Goal: Transaction & Acquisition: Book appointment/travel/reservation

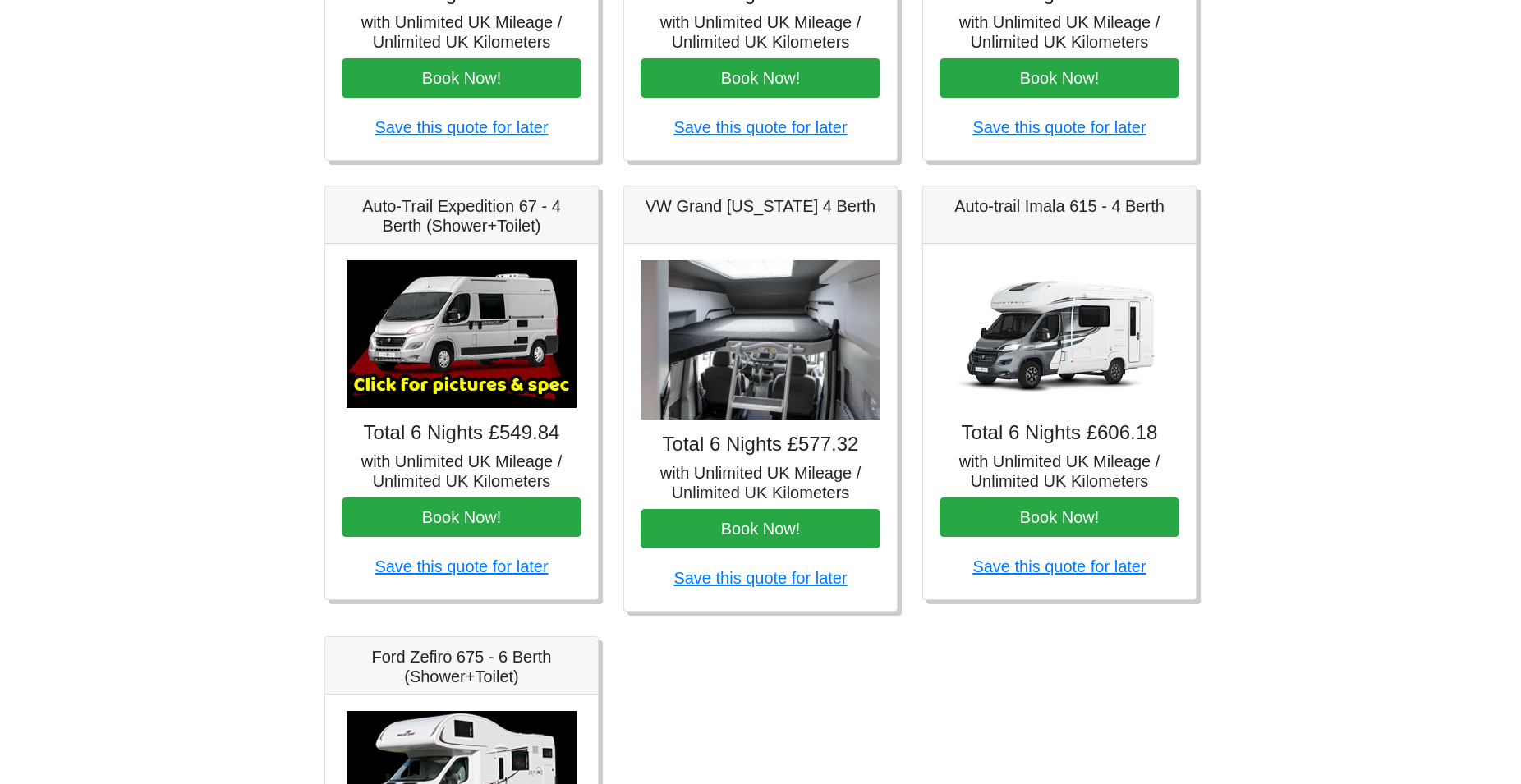
scroll to position [502, 0]
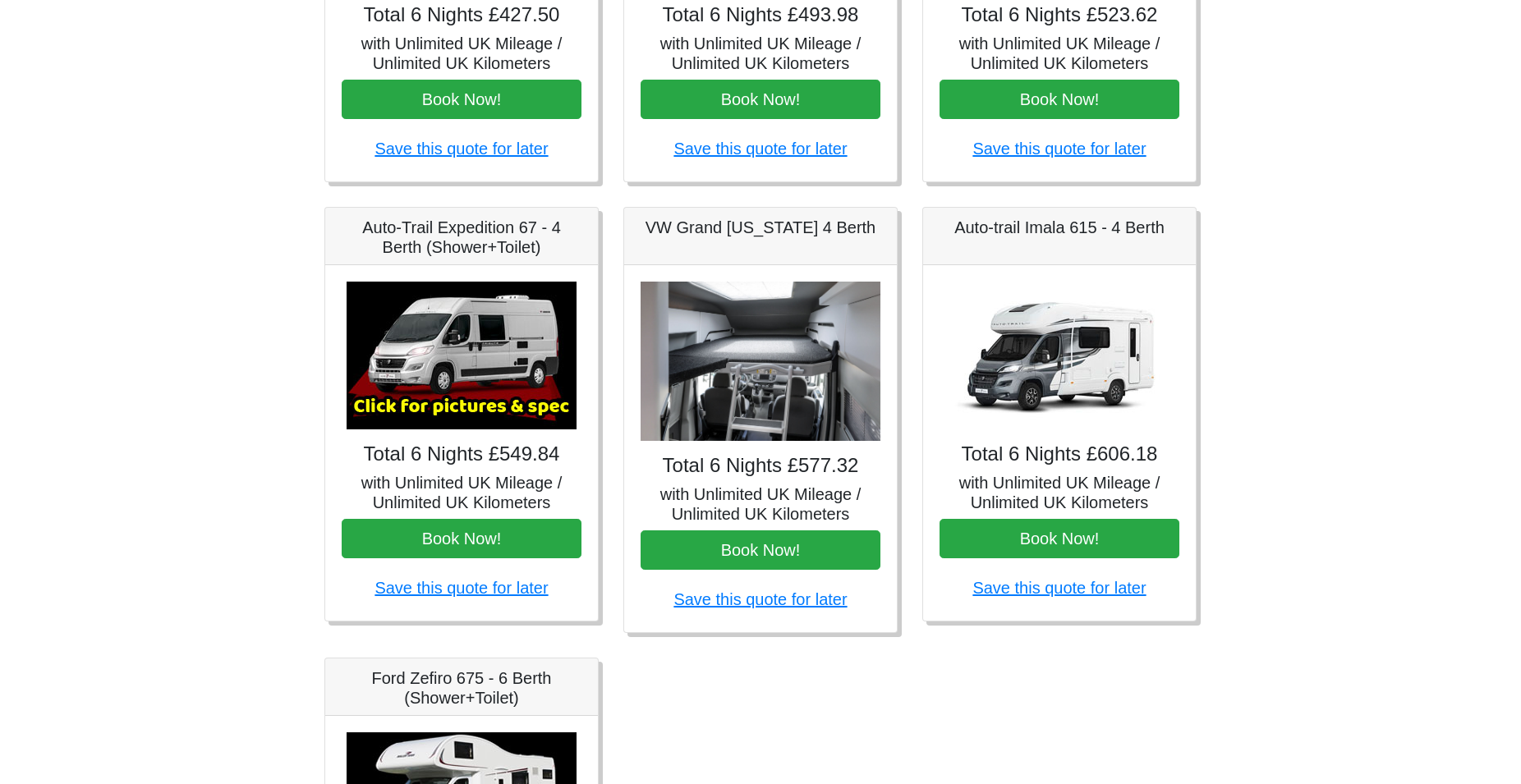
click at [1064, 385] on img at bounding box center [1060, 356] width 230 height 148
click at [1068, 364] on img at bounding box center [1060, 356] width 230 height 148
click at [1042, 330] on img at bounding box center [1060, 356] width 230 height 148
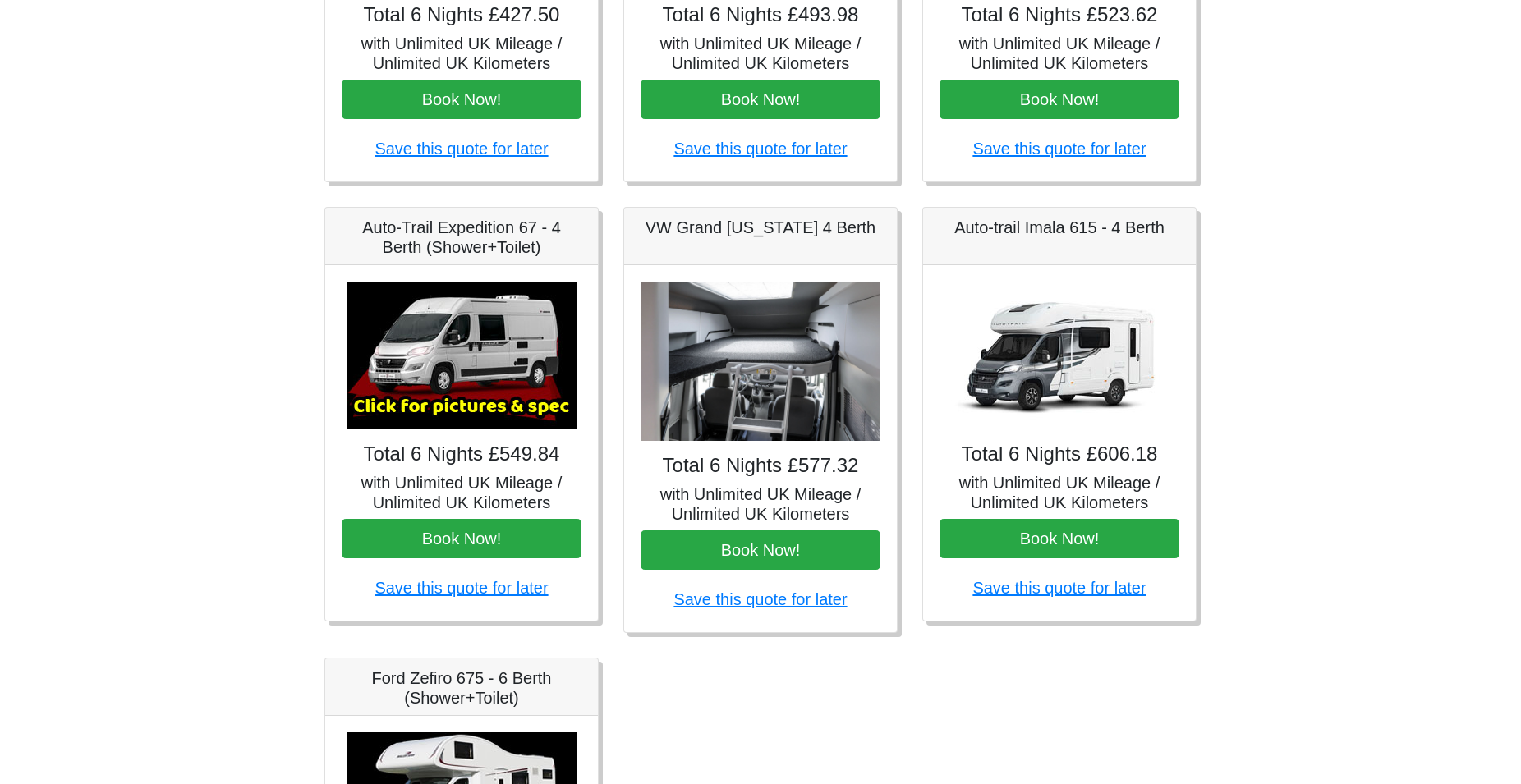
click at [1042, 330] on img at bounding box center [1060, 356] width 230 height 148
click at [1025, 347] on img at bounding box center [1060, 356] width 230 height 148
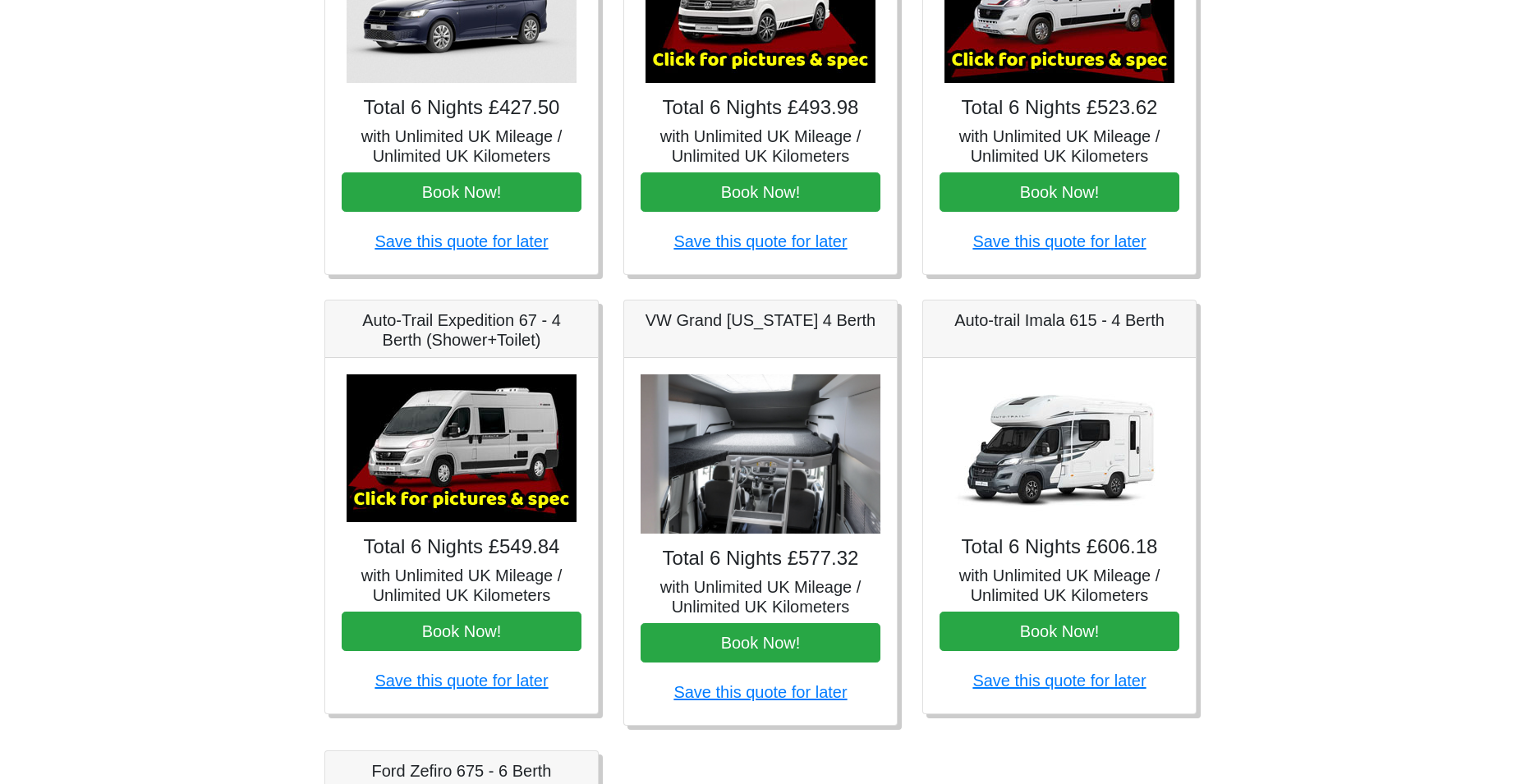
scroll to position [502, 0]
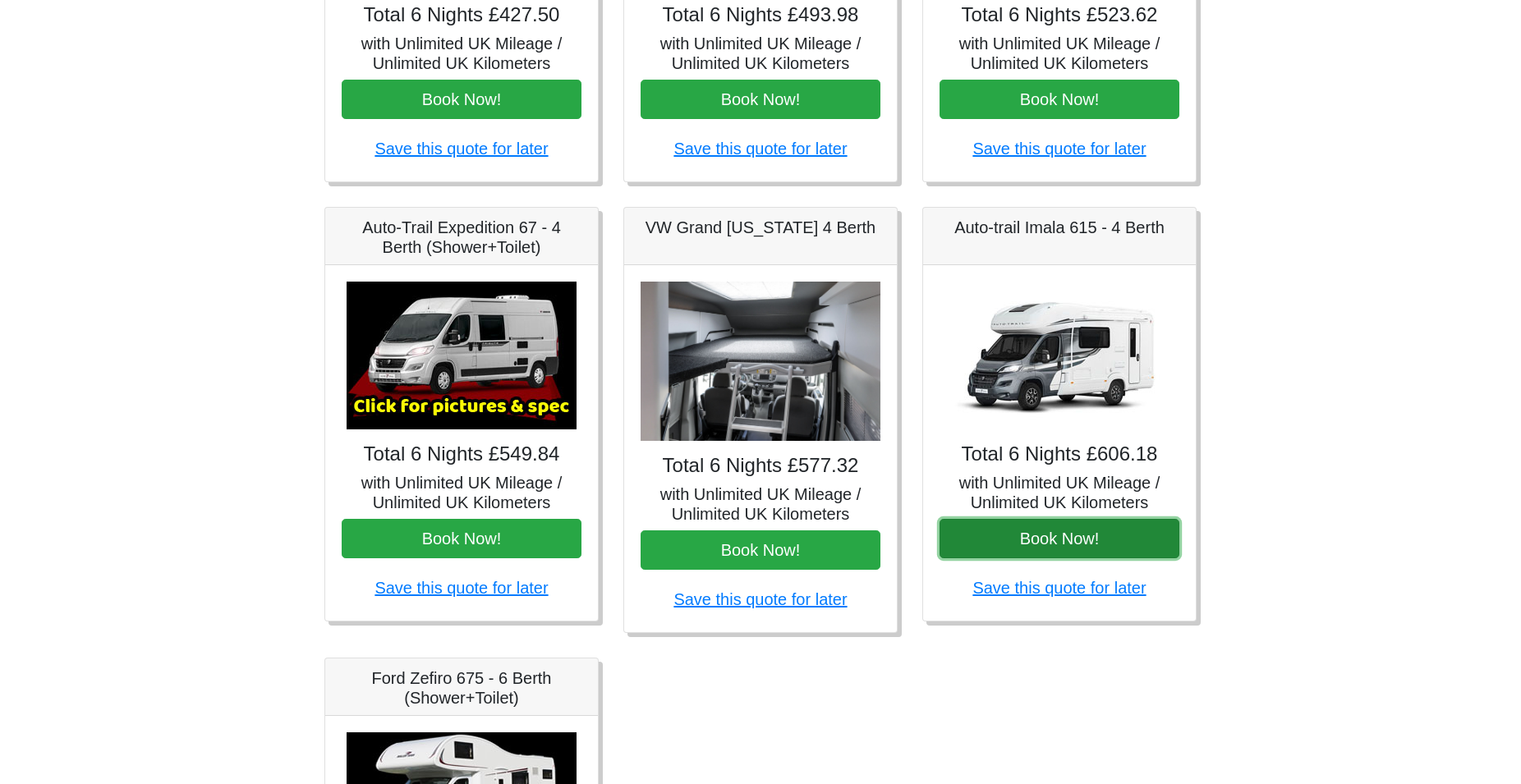
click at [1015, 551] on button "Book Now!" at bounding box center [1060, 539] width 240 height 40
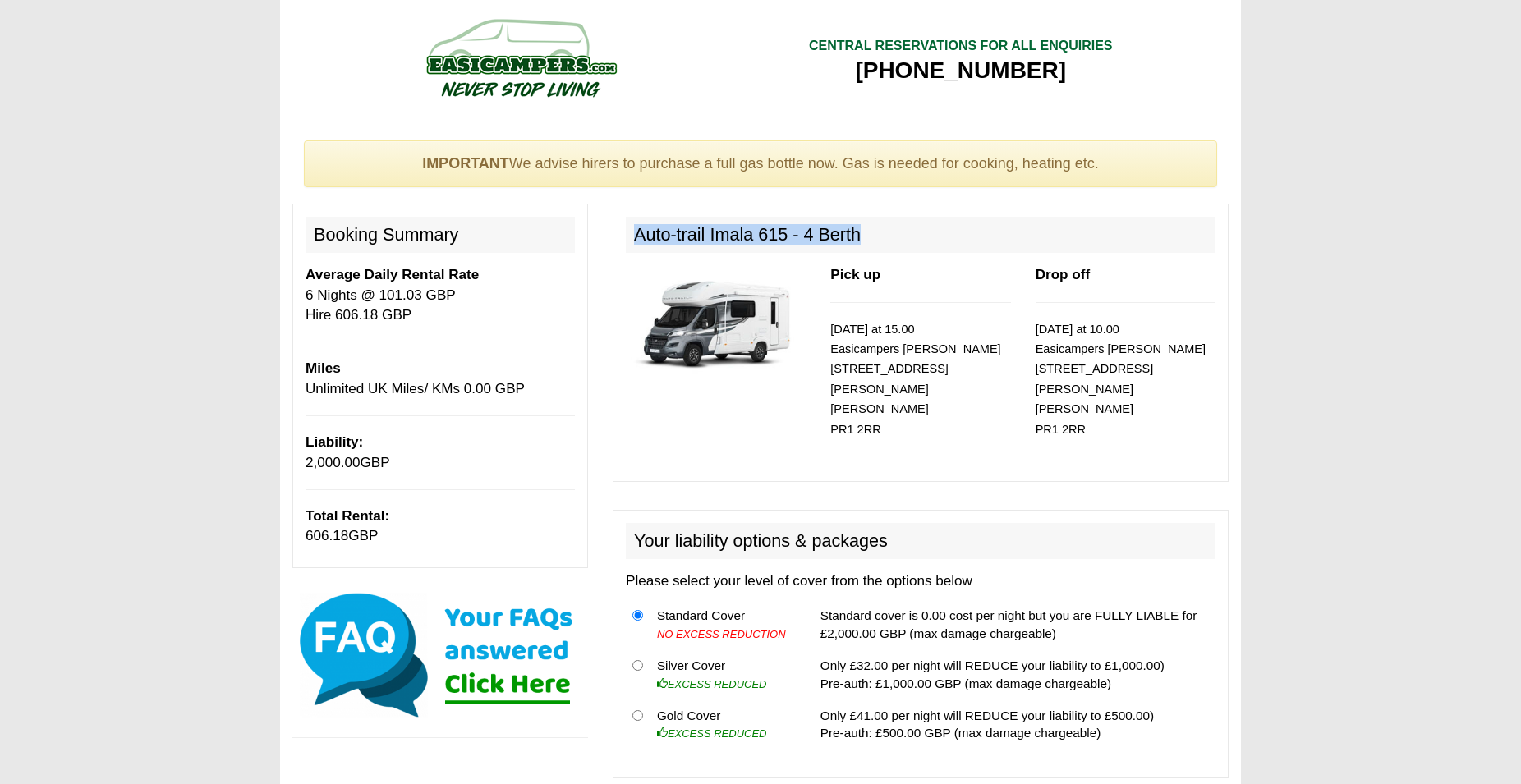
drag, startPoint x: 633, startPoint y: 236, endPoint x: 873, endPoint y: 240, distance: 240.0
click at [873, 240] on h2 "Auto-trail Imala 615 - 4 Berth" at bounding box center [920, 234] width 590 height 36
copy h2 "Auto-trail Imala 615 - 4 Berth"
